Goal: Find specific page/section: Find specific page/section

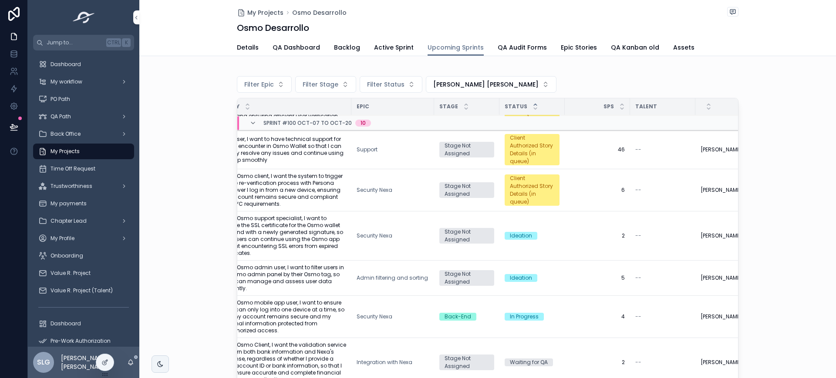
scroll to position [91, 0]
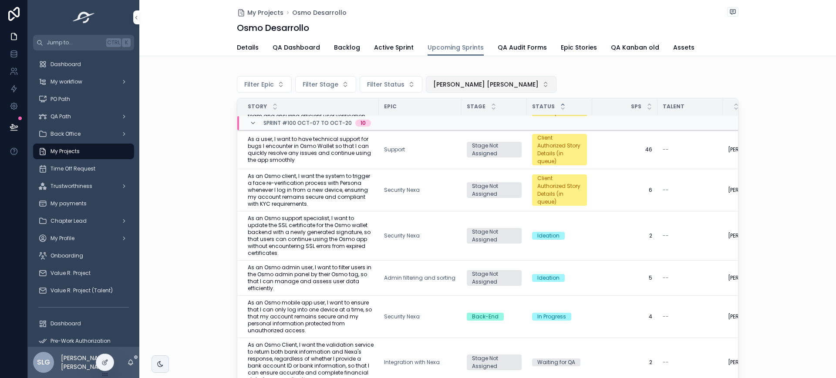
click at [443, 84] on span "[PERSON_NAME] [PERSON_NAME]" at bounding box center [485, 84] width 105 height 9
click at [438, 114] on div "None" at bounding box center [481, 120] width 121 height 14
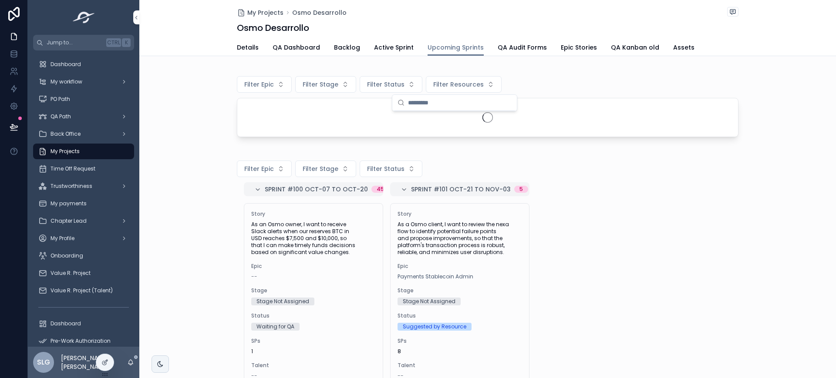
click at [437, 119] on div "scrollable content" at bounding box center [487, 117] width 501 height 38
click at [386, 14] on div "My Projects Osmo Desarrollo" at bounding box center [488, 12] width 502 height 11
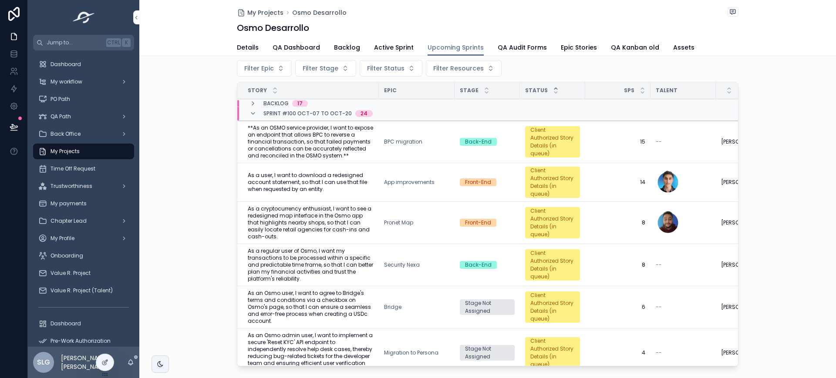
scroll to position [20, 0]
